Goal: Navigation & Orientation: Find specific page/section

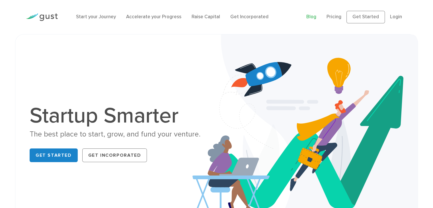
click at [315, 15] on link "Blog" at bounding box center [311, 17] width 10 height 6
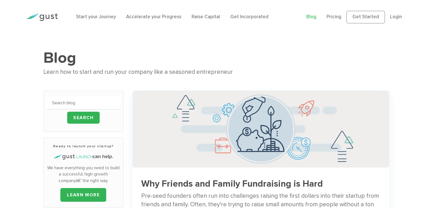
click at [167, 71] on div "Learn how to start and run your company like a seasoned entrepreneur" at bounding box center [216, 72] width 346 height 10
click at [98, 14] on li "Start your Journey" at bounding box center [96, 16] width 40 height 7
drag, startPoint x: 113, startPoint y: 20, endPoint x: 116, endPoint y: 19, distance: 3.6
click at [115, 20] on ul "Start your Journey Accelerate your Progress Raise Capital Get Incorporated" at bounding box center [187, 16] width 222 height 7
click at [141, 17] on link "Accelerate your Progress" at bounding box center [153, 17] width 55 height 6
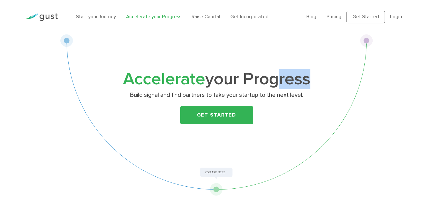
drag, startPoint x: 304, startPoint y: 89, endPoint x: 275, endPoint y: 86, distance: 29.2
click at [275, 86] on h1 "Accelerate your Progress" at bounding box center [216, 79] width 225 height 16
drag, startPoint x: 372, startPoint y: 68, endPoint x: 312, endPoint y: 69, distance: 60.3
click at [344, 69] on div "Accelerate your Progress Build signal and find partners to take your startup to…" at bounding box center [216, 114] width 312 height 161
drag, startPoint x: 401, startPoint y: 59, endPoint x: 217, endPoint y: 83, distance: 185.3
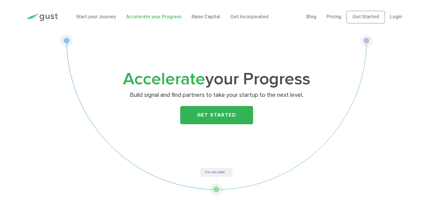
click at [217, 83] on div "Accelerate your Progress Build signal and find partners to take your startup to…" at bounding box center [216, 114] width 433 height 161
drag, startPoint x: 367, startPoint y: 111, endPoint x: 38, endPoint y: 110, distance: 329.3
click at [34, 112] on div "Accelerate your Progress Build signal and find partners to take your startup to…" at bounding box center [216, 114] width 433 height 161
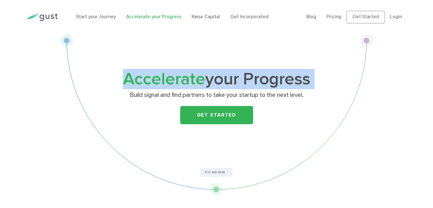
drag, startPoint x: 97, startPoint y: 79, endPoint x: 135, endPoint y: 101, distance: 43.5
click at [133, 101] on div "Accelerate your Progress Build signal and find partners to take your startup to…" at bounding box center [216, 114] width 312 height 161
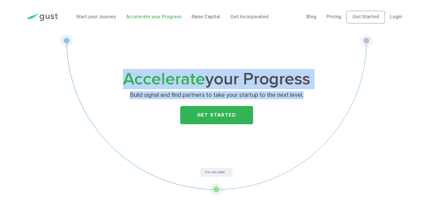
click at [86, 77] on div "Accelerate your Progress Build signal and find partners to take your startup to…" at bounding box center [216, 114] width 312 height 161
drag, startPoint x: 102, startPoint y: 53, endPoint x: 288, endPoint y: 140, distance: 205.0
click at [288, 140] on div "Accelerate your Progress Build signal and find partners to take your startup to…" at bounding box center [216, 114] width 312 height 161
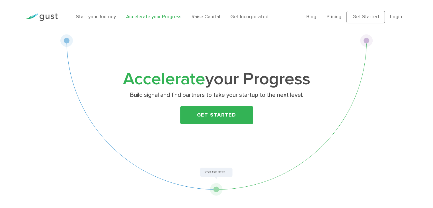
click at [288, 140] on div "Accelerate your Progress Build signal and find partners to take your startup to…" at bounding box center [216, 114] width 312 height 161
click at [341, 20] on link "Pricing" at bounding box center [333, 17] width 15 height 6
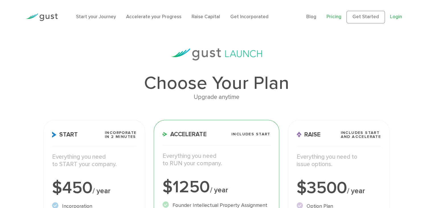
click at [392, 17] on link "Login" at bounding box center [396, 17] width 12 height 6
